Goal: Find specific page/section: Find specific page/section

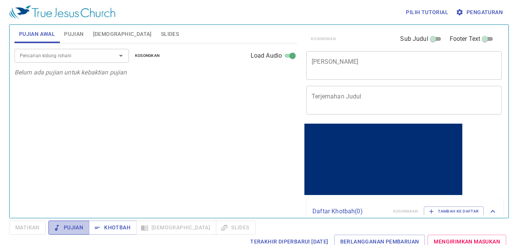
click at [72, 226] on span "Pujian" at bounding box center [69, 228] width 29 height 10
click at [46, 153] on div "Pencarian kidung rohani Pencarian kidung rohani Kosongkan Load Audio Belum ada …" at bounding box center [155, 127] width 283 height 168
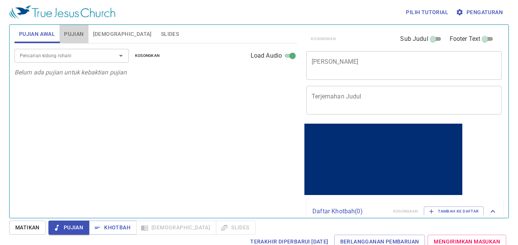
click at [69, 37] on span "Pujian" at bounding box center [73, 34] width 19 height 10
click at [103, 36] on span "[DEMOGRAPHIC_DATA]" at bounding box center [122, 34] width 59 height 10
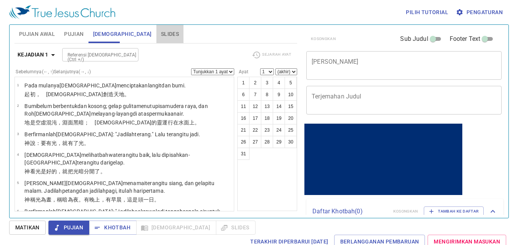
click at [161, 34] on span "Slides" at bounding box center [170, 34] width 18 height 10
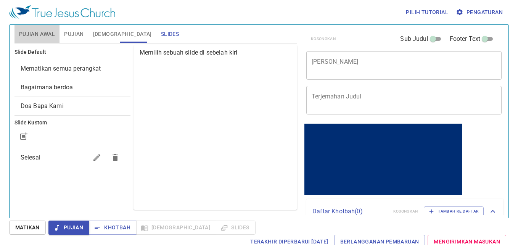
click at [34, 31] on span "Pujian Awal" at bounding box center [37, 34] width 36 height 10
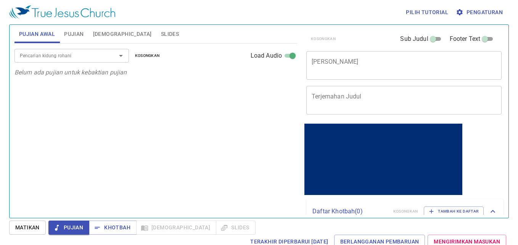
click at [94, 134] on div "Pencarian kidung rohani Pencarian kidung rohani Kosongkan Load Audio Belum ada …" at bounding box center [155, 127] width 283 height 168
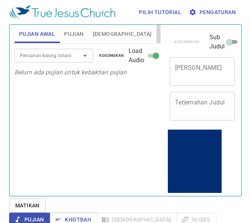
click at [161, 35] on span "Slides" at bounding box center [170, 34] width 18 height 10
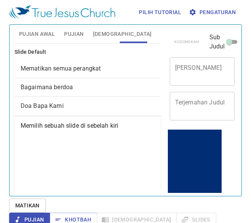
click at [73, 73] on span "Mematikan semua perangkat" at bounding box center [88, 68] width 134 height 9
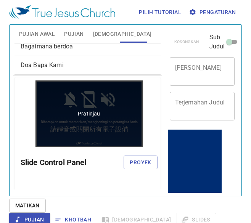
scroll to position [47, 0]
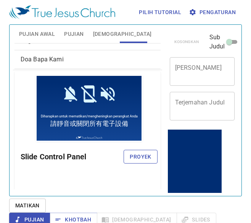
click at [138, 158] on span "Proyek" at bounding box center [140, 157] width 21 height 10
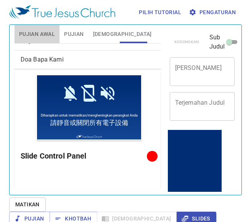
click at [42, 29] on span "Pujian Awal" at bounding box center [37, 34] width 36 height 10
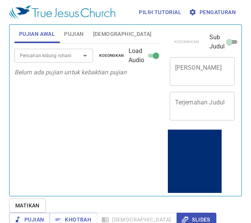
click at [161, 33] on span "Slides" at bounding box center [170, 34] width 18 height 10
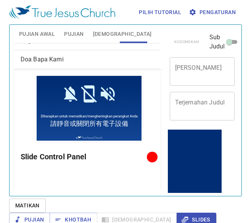
click at [105, 57] on span "Doa Bapa Kami" at bounding box center [88, 59] width 134 height 9
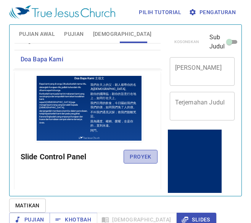
click at [138, 158] on span "Proyek" at bounding box center [140, 157] width 21 height 10
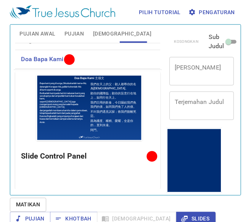
scroll to position [0, 0]
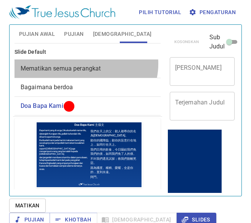
click at [85, 64] on span "Mematikan semua perangkat" at bounding box center [88, 68] width 134 height 9
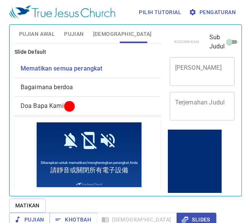
click at [35, 35] on span "Pujian Awal" at bounding box center [37, 34] width 36 height 10
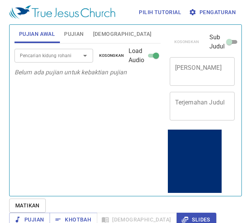
click at [61, 62] on div "Pencarian kidung rohani" at bounding box center [53, 55] width 79 height 13
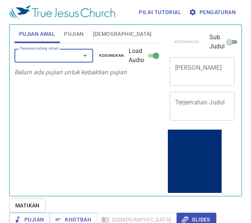
type input "7"
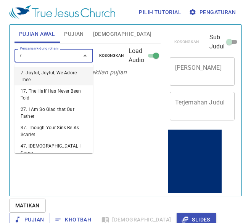
click at [55, 72] on li "7. Joyful, Joyful, We Adore Thee" at bounding box center [53, 76] width 79 height 18
select select "1"
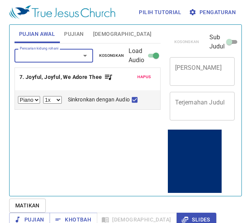
click at [52, 62] on div "Pencarian kidung rohani" at bounding box center [53, 55] width 79 height 13
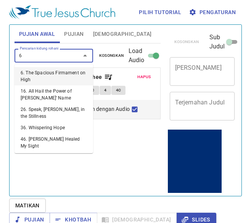
type input "63"
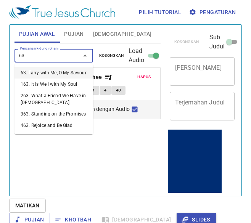
click at [55, 73] on li "63. Tarry with Me, O My Saviour" at bounding box center [53, 72] width 79 height 11
select select "1"
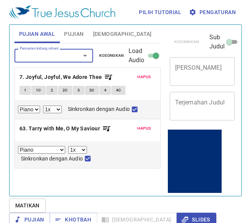
click at [55, 59] on input "Pencarian kidung rohani" at bounding box center [42, 55] width 51 height 9
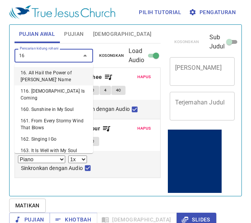
type input "163"
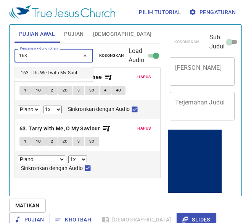
click at [64, 71] on li "163. It Is Well with My Soul" at bounding box center [53, 72] width 79 height 11
select select "1"
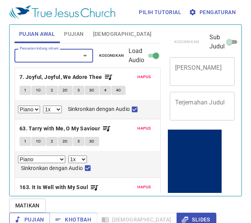
click at [44, 215] on span "Pujian" at bounding box center [29, 220] width 29 height 10
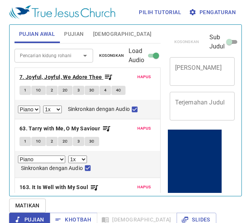
click at [74, 79] on b "7. Joyful, Joyful, We Adore Thee" at bounding box center [60, 77] width 83 height 10
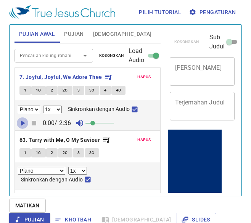
click at [19, 122] on icon "button" at bounding box center [22, 123] width 9 height 9
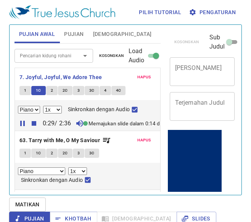
click at [34, 201] on span "Matikan" at bounding box center [27, 204] width 24 height 10
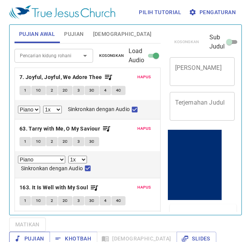
click at [44, 234] on span "Pujian" at bounding box center [29, 239] width 29 height 10
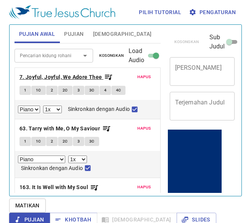
click at [36, 77] on b "7. Joyful, Joyful, We Adore Thee" at bounding box center [60, 77] width 83 height 10
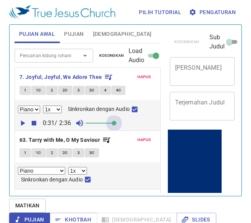
drag, startPoint x: 93, startPoint y: 124, endPoint x: 53, endPoint y: 116, distance: 41.1
click at [115, 121] on span at bounding box center [114, 123] width 5 height 5
click at [24, 121] on icon "button" at bounding box center [22, 123] width 9 height 9
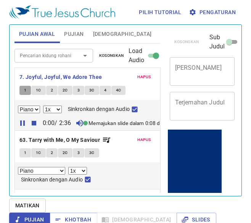
click at [26, 92] on span "1" at bounding box center [25, 90] width 2 height 7
click at [31, 79] on b "7. Joyful, Joyful, We Adore Thee" at bounding box center [60, 77] width 83 height 10
click at [132, 110] on input "Sinkronkan dengan Audio" at bounding box center [135, 111] width 10 height 10
checkbox input "true"
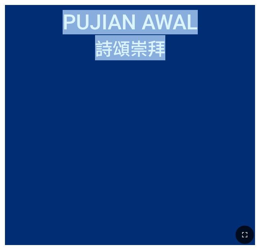
drag, startPoint x: 65, startPoint y: 23, endPoint x: 204, endPoint y: 48, distance: 141.1
click at [204, 48] on div "Pujian Awal Pujian Awal 詩頌崇拜 詩頌崇拜" at bounding box center [130, 125] width 250 height 240
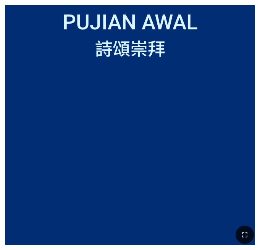
click at [39, 61] on div at bounding box center [130, 150] width 240 height 179
click at [30, 121] on ol at bounding box center [130, 153] width 240 height 164
click at [49, 125] on ol at bounding box center [130, 153] width 240 height 164
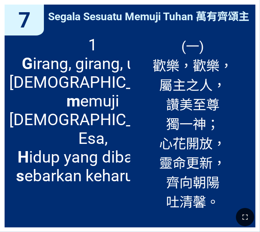
click at [62, 122] on span "1 G irang, girang, umat Tuhan m emuji Allah Esa, H idup yang dibaharui s ebarka…" at bounding box center [92, 110] width 167 height 150
click at [47, 39] on span "1 G irang, girang, umat Tuhan m emuji Allah Esa, H idup yang dibaharui s ebarka…" at bounding box center [92, 110] width 167 height 150
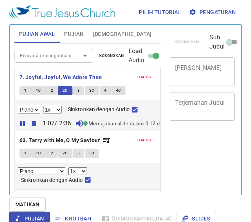
select select "1"
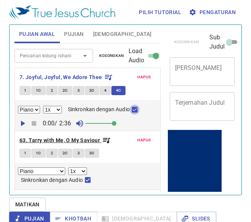
click at [77, 140] on b "63. Tarry with Me, O My Saviour" at bounding box center [59, 140] width 80 height 10
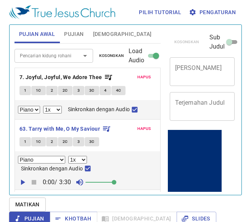
click at [25, 177] on icon "button" at bounding box center [22, 181] width 9 height 9
click at [83, 181] on span at bounding box center [85, 182] width 5 height 5
drag, startPoint x: 87, startPoint y: 179, endPoint x: 92, endPoint y: 180, distance: 4.3
click at [88, 180] on span at bounding box center [85, 182] width 5 height 5
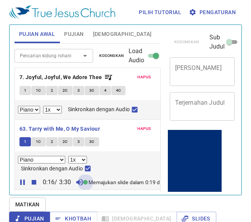
drag, startPoint x: 88, startPoint y: 179, endPoint x: 71, endPoint y: 178, distance: 17.2
click at [71, 178] on div "0:16 / 3:30 Memajukan slide dalam 0:19 detik" at bounding box center [87, 181] width 139 height 11
click at [22, 183] on icon "button" at bounding box center [22, 181] width 9 height 9
drag, startPoint x: 87, startPoint y: 179, endPoint x: 93, endPoint y: 180, distance: 5.7
click at [93, 180] on span at bounding box center [91, 182] width 5 height 5
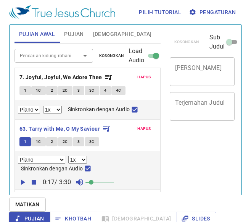
select select "1"
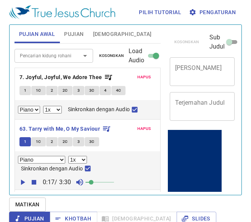
click at [22, 180] on icon "button" at bounding box center [23, 181] width 4 height 5
drag, startPoint x: 87, startPoint y: 180, endPoint x: 91, endPoint y: 180, distance: 3.8
click at [88, 180] on span at bounding box center [85, 182] width 5 height 5
click at [23, 180] on icon "button" at bounding box center [22, 181] width 9 height 9
drag, startPoint x: 115, startPoint y: 179, endPoint x: 98, endPoint y: 180, distance: 17.2
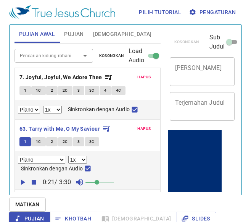
click at [98, 180] on span at bounding box center [97, 182] width 5 height 5
click at [22, 180] on icon "button" at bounding box center [22, 181] width 9 height 9
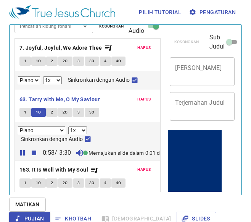
scroll to position [30, 0]
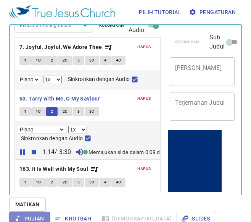
click at [0, 0] on span "Pujian" at bounding box center [0, 0] width 0 height 0
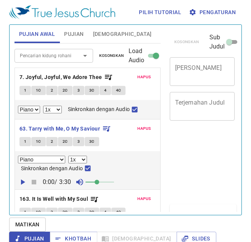
select select "1"
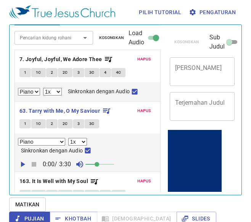
scroll to position [50, 0]
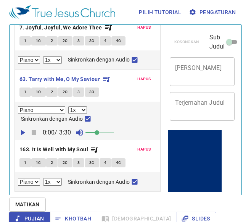
click at [43, 146] on b "163. It Is Well with My Soul" at bounding box center [53, 150] width 69 height 10
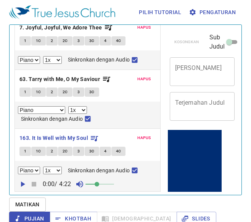
click at [20, 185] on icon "button" at bounding box center [22, 183] width 9 height 9
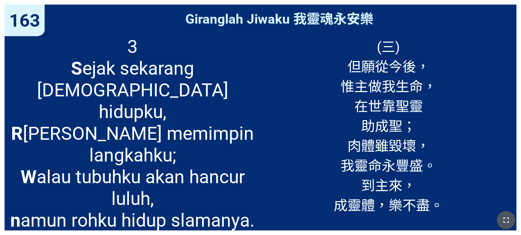
click at [305, 219] on icon "button" at bounding box center [506, 220] width 9 height 9
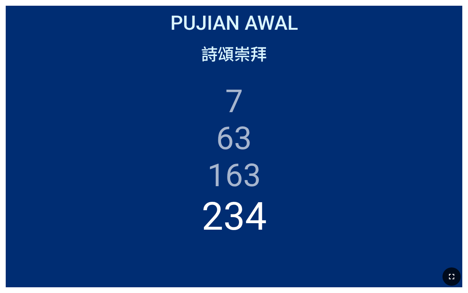
click at [305, 244] on div at bounding box center [234, 276] width 468 height 33
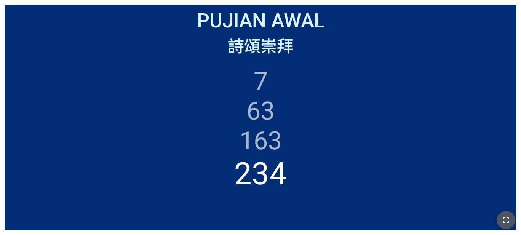
click at [305, 219] on icon "button" at bounding box center [506, 220] width 9 height 9
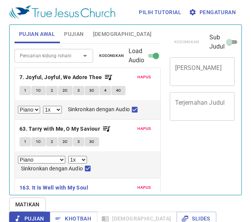
select select "1"
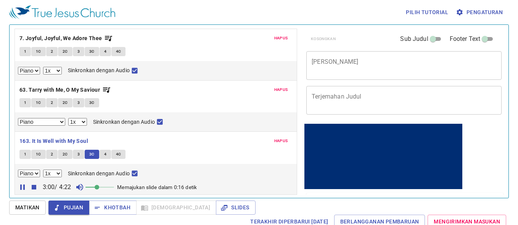
scroll to position [39, 0]
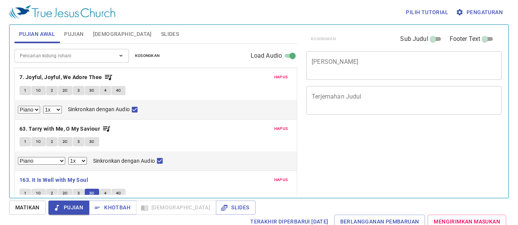
select select "1"
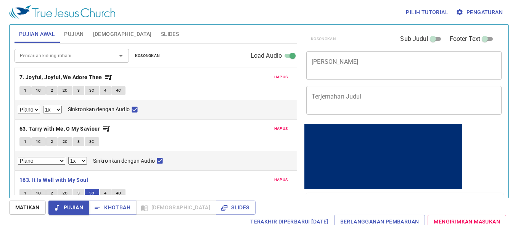
click at [161, 35] on span "Slides" at bounding box center [170, 34] width 18 height 10
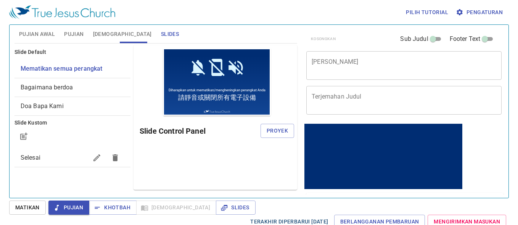
drag, startPoint x: 139, startPoint y: 35, endPoint x: 289, endPoint y: 201, distance: 223.6
click at [289, 201] on div "Pilih tutorial Pengaturan Pujian Awal Pujian [DEMOGRAPHIC_DATA] Slides Pencaria…" at bounding box center [259, 112] width 518 height 225
click at [0, 0] on span "Terakhir Diperbarui [DATE]" at bounding box center [0, 0] width 0 height 0
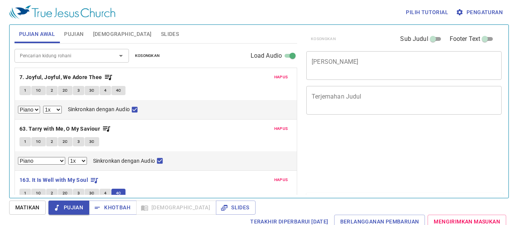
select select "1"
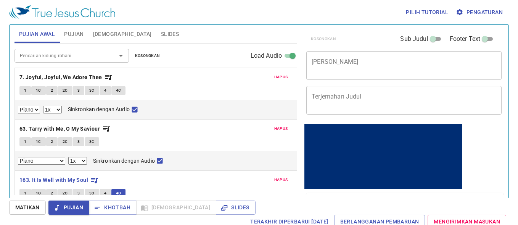
click at [104, 56] on div "Pencarian kidung rohani" at bounding box center [71, 55] width 114 height 13
click at [105, 54] on div "Pencarian kidung rohani" at bounding box center [71, 55] width 114 height 13
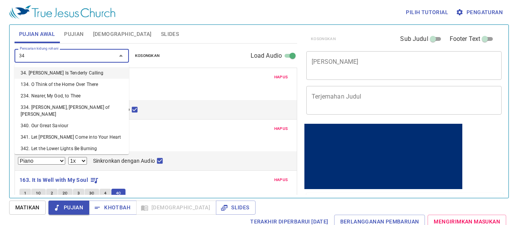
type input "3"
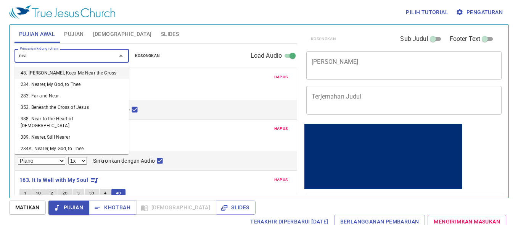
type input "near"
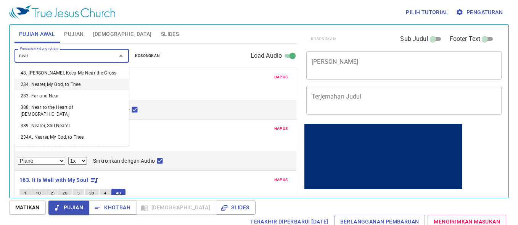
click at [0, 0] on li "234. Nearer, My God, to Thee" at bounding box center [0, 0] width 0 height 0
select select "1"
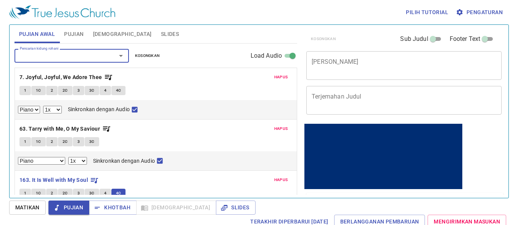
scroll to position [90, 0]
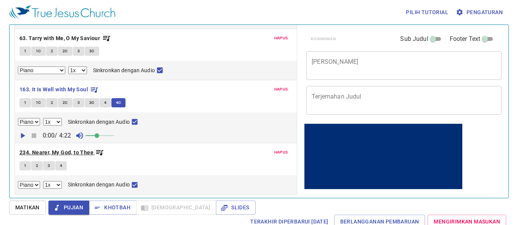
click at [78, 151] on b "234. Nearer, My God, to Thee" at bounding box center [56, 153] width 74 height 10
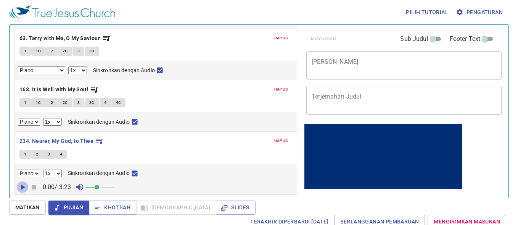
click at [24, 188] on icon "button" at bounding box center [22, 186] width 9 height 9
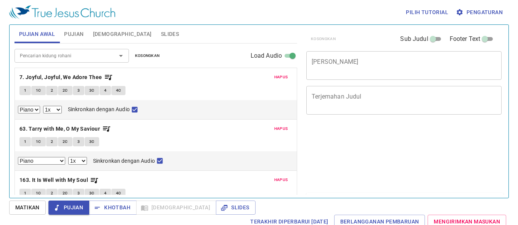
select select "1"
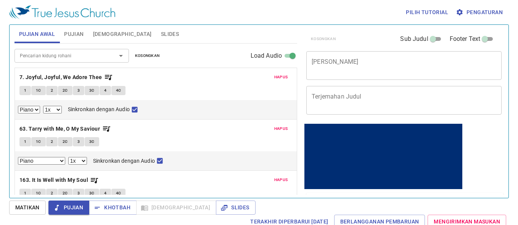
scroll to position [90, 0]
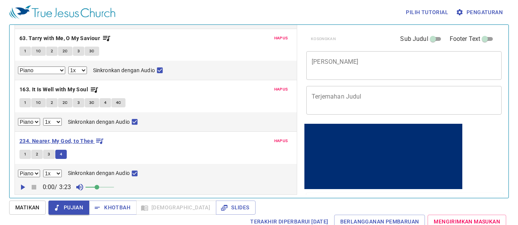
click at [63, 138] on b "234. Nearer, My God, to Thee" at bounding box center [56, 141] width 74 height 10
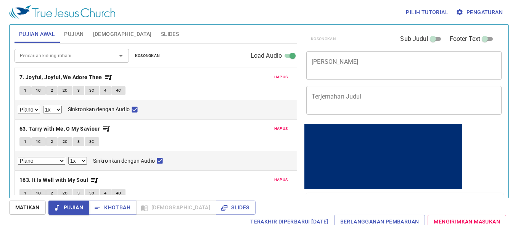
click at [161, 37] on span "Slides" at bounding box center [170, 34] width 18 height 10
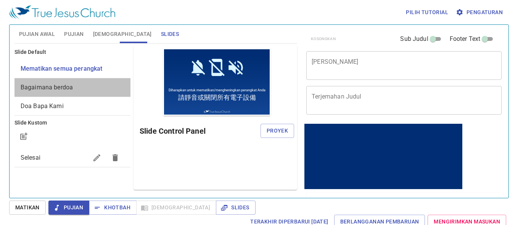
click at [53, 85] on span "Bagaimana berdoa" at bounding box center [47, 87] width 52 height 7
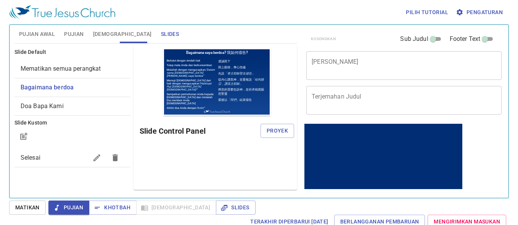
click at [76, 71] on span "Mematikan semua perangkat" at bounding box center [61, 68] width 80 height 7
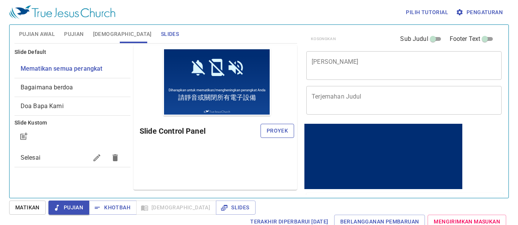
click at [0, 0] on span "Proyek" at bounding box center [0, 0] width 0 height 0
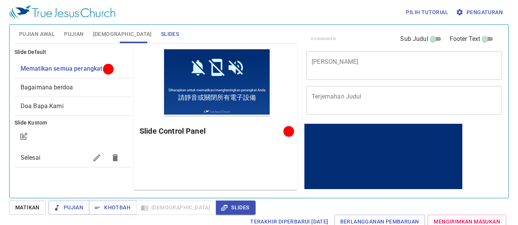
click at [39, 89] on span "Bagaimana berdoa" at bounding box center [47, 87] width 52 height 7
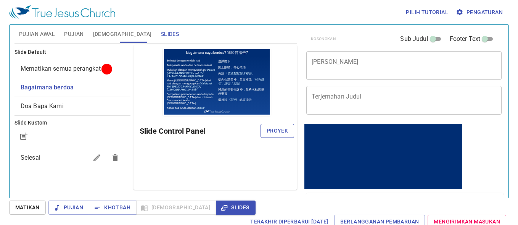
click at [0, 0] on span "Proyek" at bounding box center [0, 0] width 0 height 0
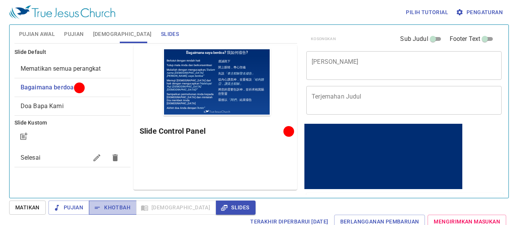
click at [0, 0] on span "Khotbah" at bounding box center [0, 0] width 0 height 0
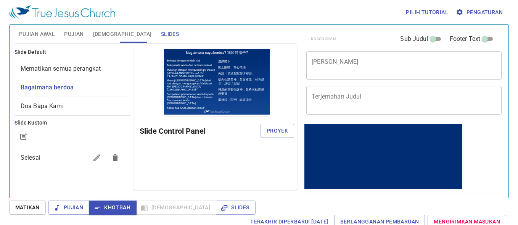
drag, startPoint x: 104, startPoint y: 200, endPoint x: 256, endPoint y: 159, distance: 158.1
click at [256, 159] on div "Pratinjau Slide Control Panel Proyek" at bounding box center [215, 117] width 164 height 145
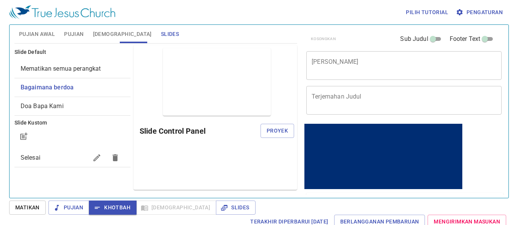
click at [0, 0] on span "Pujian" at bounding box center [0, 0] width 0 height 0
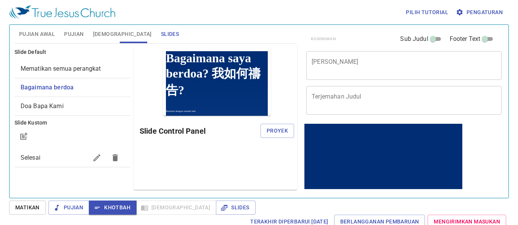
click at [0, 0] on span "Khotbah" at bounding box center [0, 0] width 0 height 0
